Goal: Find specific page/section: Find specific page/section

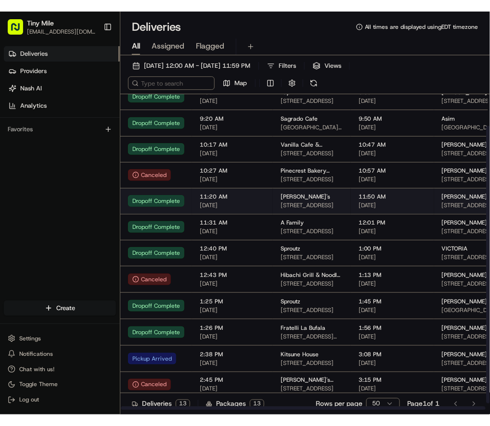
scroll to position [45, 0]
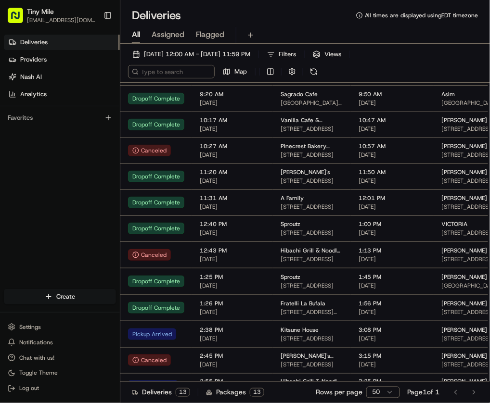
click at [56, 237] on div "Deliveries Providers [PERSON_NAME] Analytics Favorites" at bounding box center [60, 163] width 120 height 264
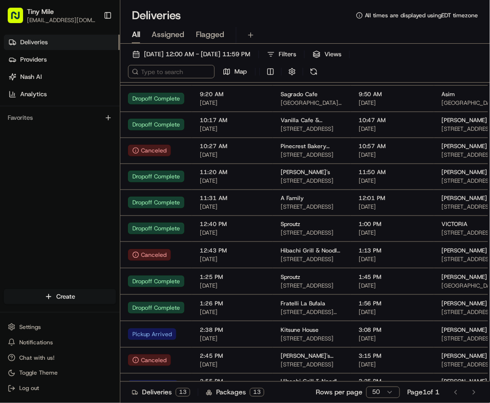
click at [56, 237] on div "Deliveries Providers [PERSON_NAME] Analytics Favorites" at bounding box center [60, 163] width 120 height 264
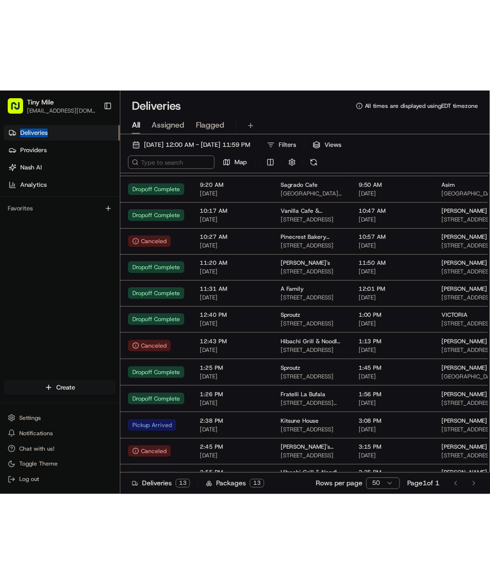
scroll to position [0, 0]
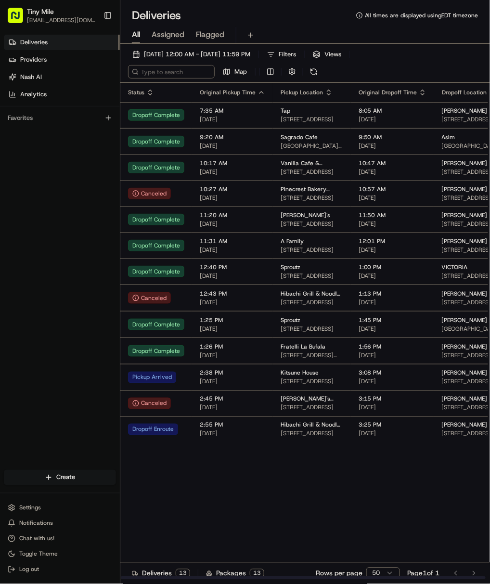
click at [258, 403] on div "Status Original Pickup Time Pickup Location Original Dropoff Time Dropoff Locat…" at bounding box center [370, 331] width 500 height 497
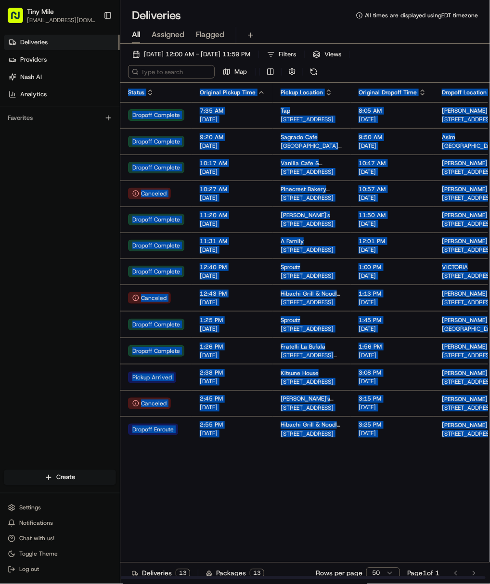
click at [258, 403] on div "Status Original Pickup Time Pickup Location Original Dropoff Time Dropoff Locat…" at bounding box center [370, 331] width 500 height 497
click at [259, 403] on div "Status Original Pickup Time Pickup Location Original Dropoff Time Dropoff Locat…" at bounding box center [370, 331] width 500 height 497
click at [260, 403] on div "Status Original Pickup Time Pickup Location Original Dropoff Time Dropoff Locat…" at bounding box center [370, 331] width 500 height 497
click at [201, 403] on div "Status Original Pickup Time Pickup Location Original Dropoff Time Dropoff Locat…" at bounding box center [370, 331] width 500 height 497
